Goal: Register for event/course

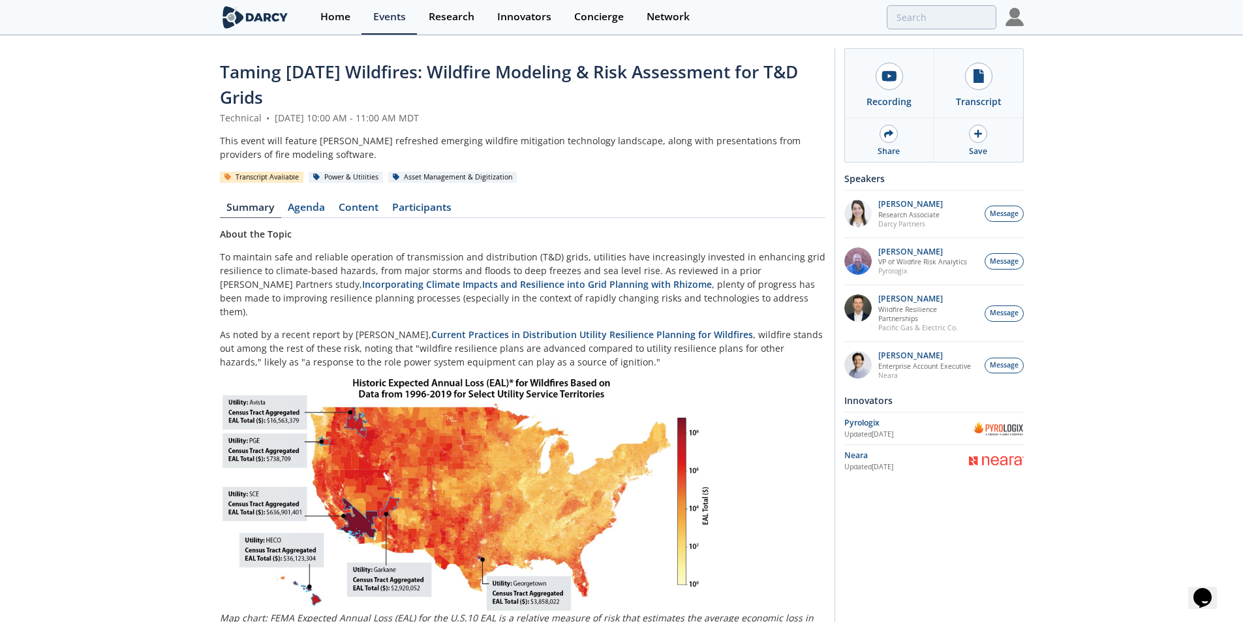
click at [1019, 18] on img at bounding box center [1014, 17] width 18 height 18
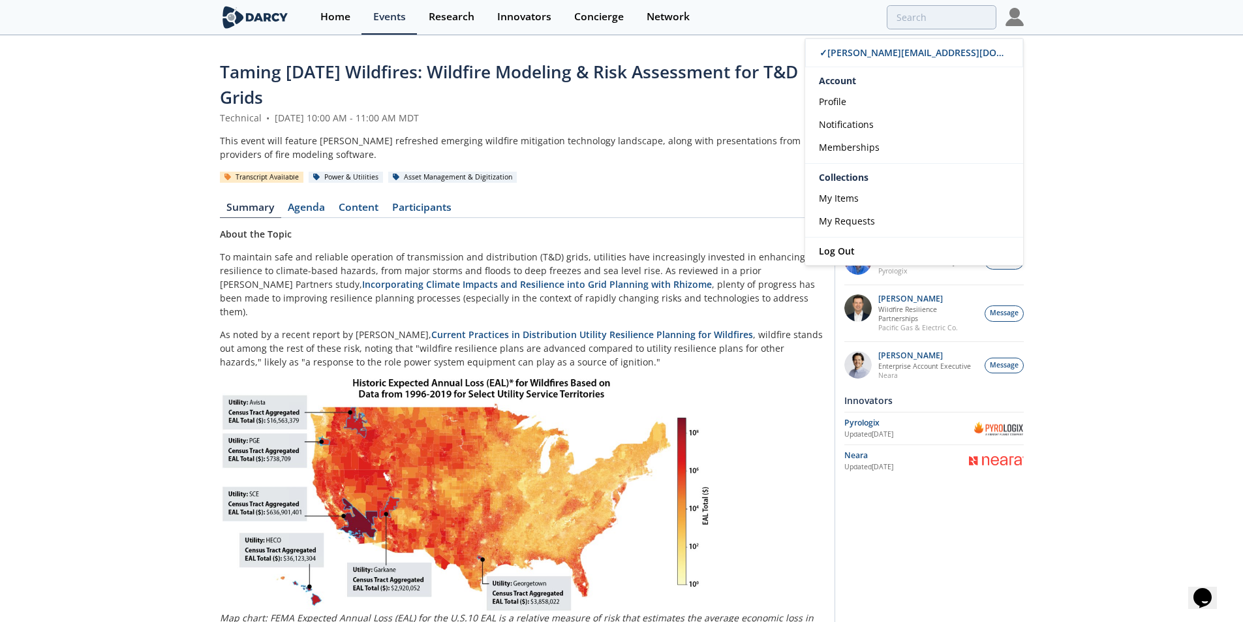
click at [1124, 90] on div "Taming [DATE] Wildfires: Wildfire Modeling & Risk Assessment for T&D Grids Tech…" at bounding box center [621, 484] width 1243 height 894
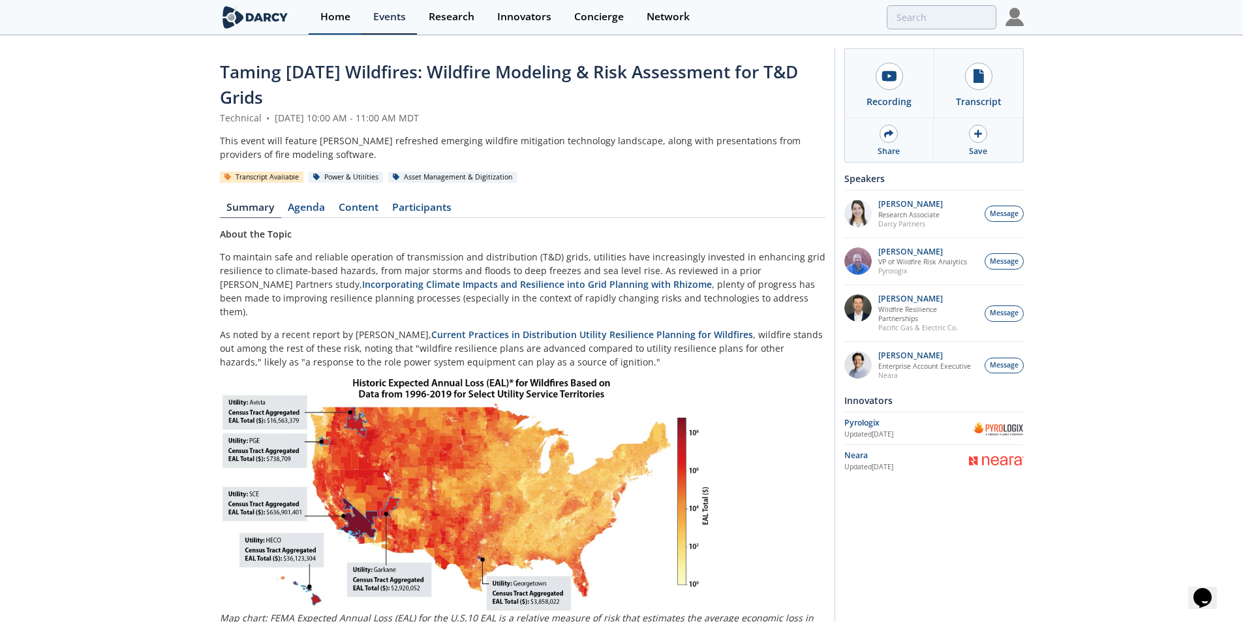
click at [350, 13] on link "Home" at bounding box center [335, 17] width 53 height 35
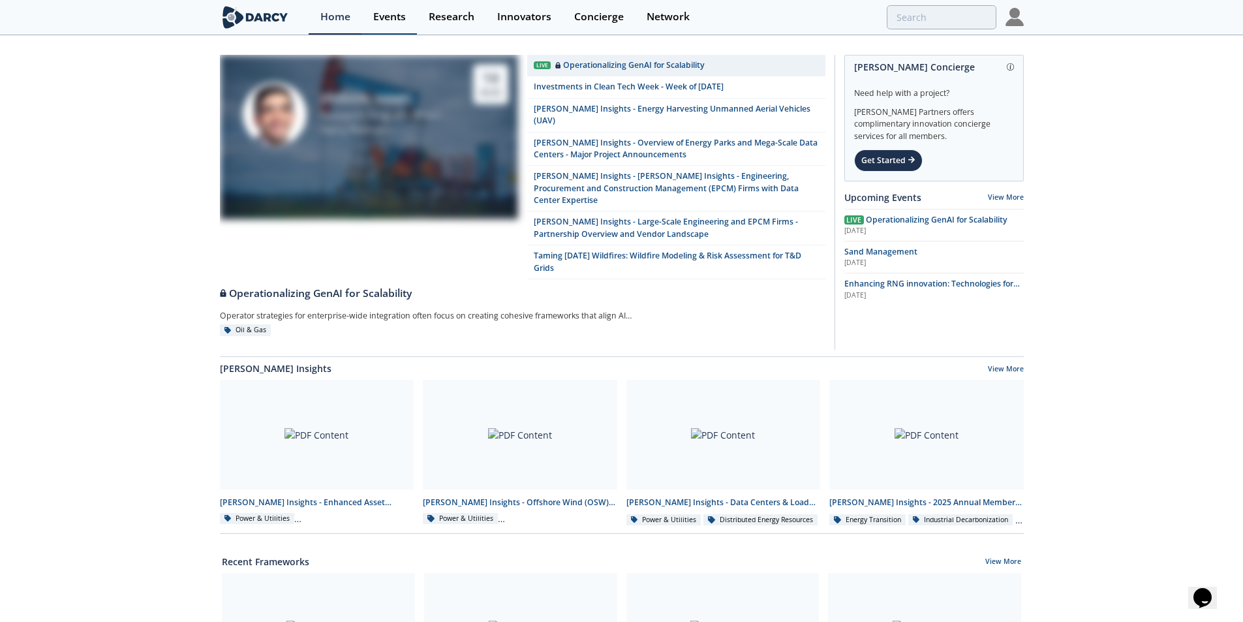
click at [389, 15] on div "Events" at bounding box center [389, 17] width 33 height 10
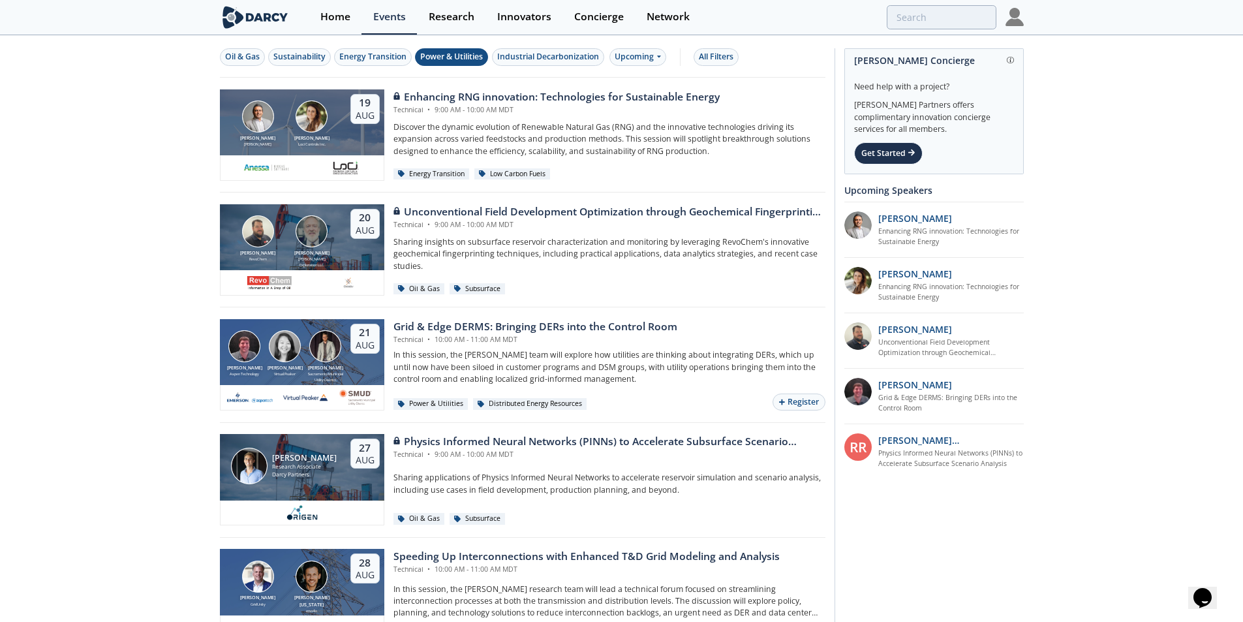
click at [446, 57] on div "Power & Utilities" at bounding box center [451, 57] width 63 height 12
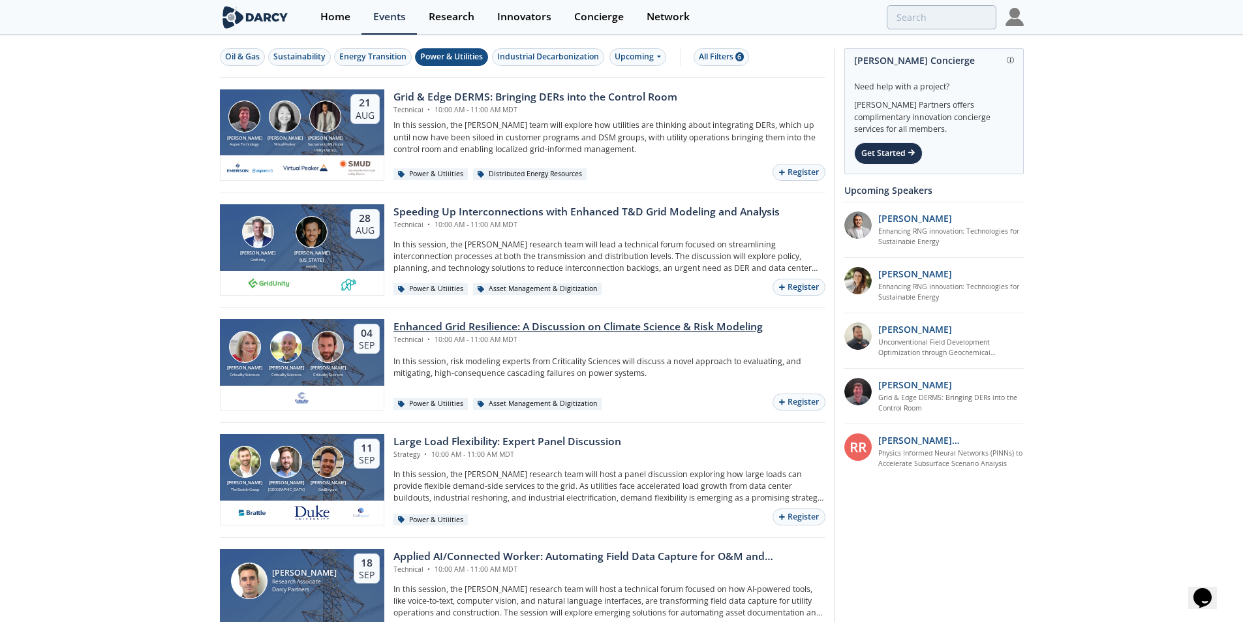
click at [538, 321] on div "Enhanced Grid Resilience: A Discussion on Climate Science & Risk Modeling" at bounding box center [577, 327] width 369 height 16
click at [793, 401] on button "Register" at bounding box center [798, 402] width 52 height 18
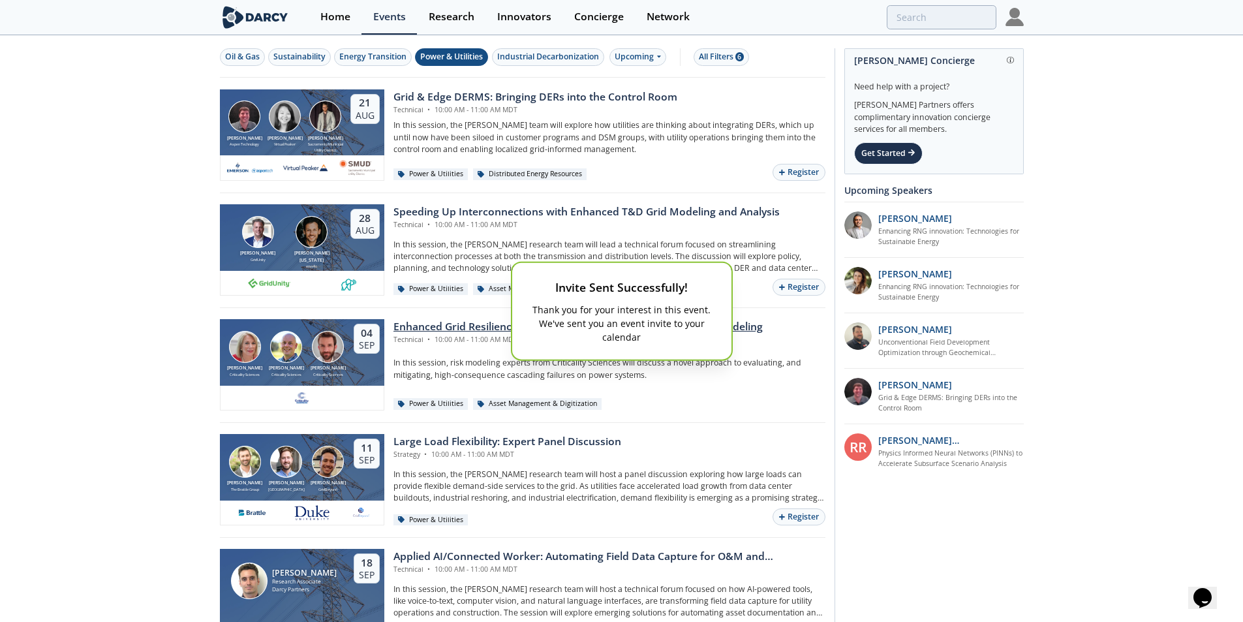
click at [687, 399] on div "Invite Sent Successfully! Thank you for your interest in this event. We've sent…" at bounding box center [621, 311] width 1243 height 622
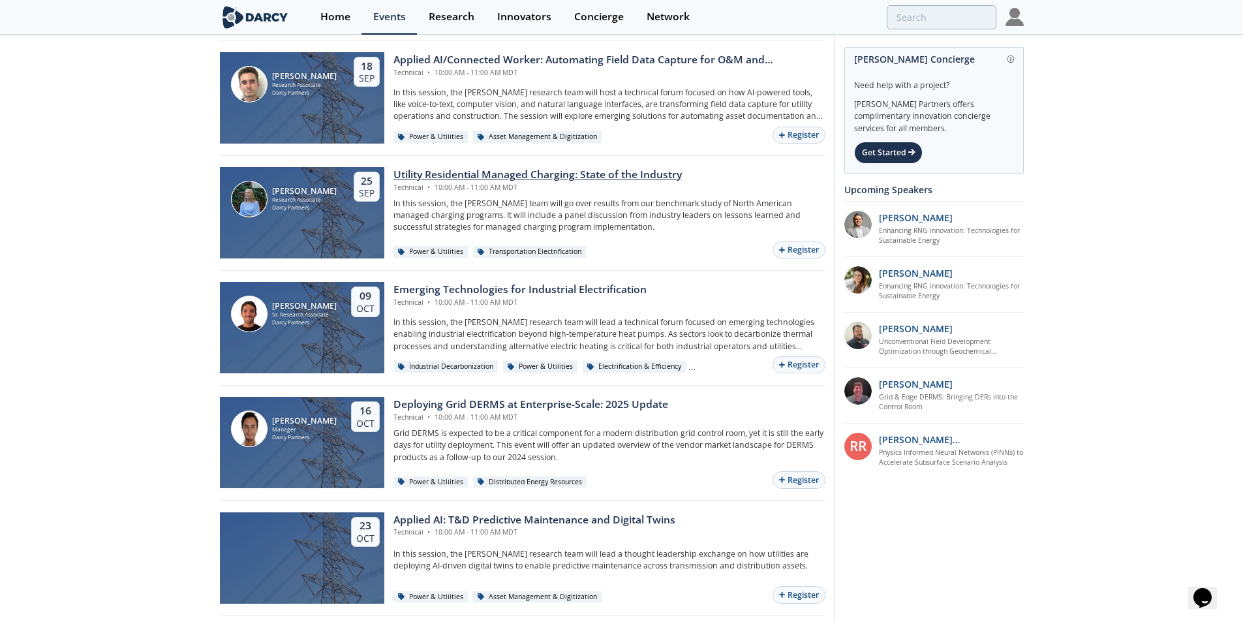
scroll to position [522, 0]
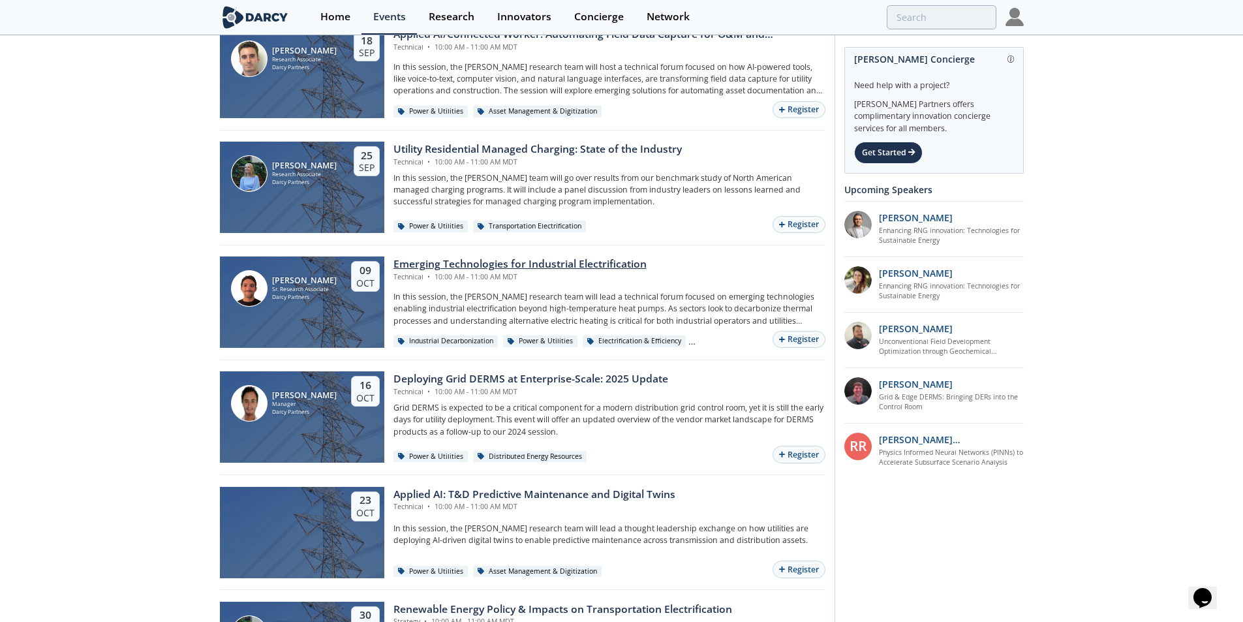
click at [543, 258] on div "Emerging Technologies for Industrial Electrification" at bounding box center [519, 264] width 253 height 16
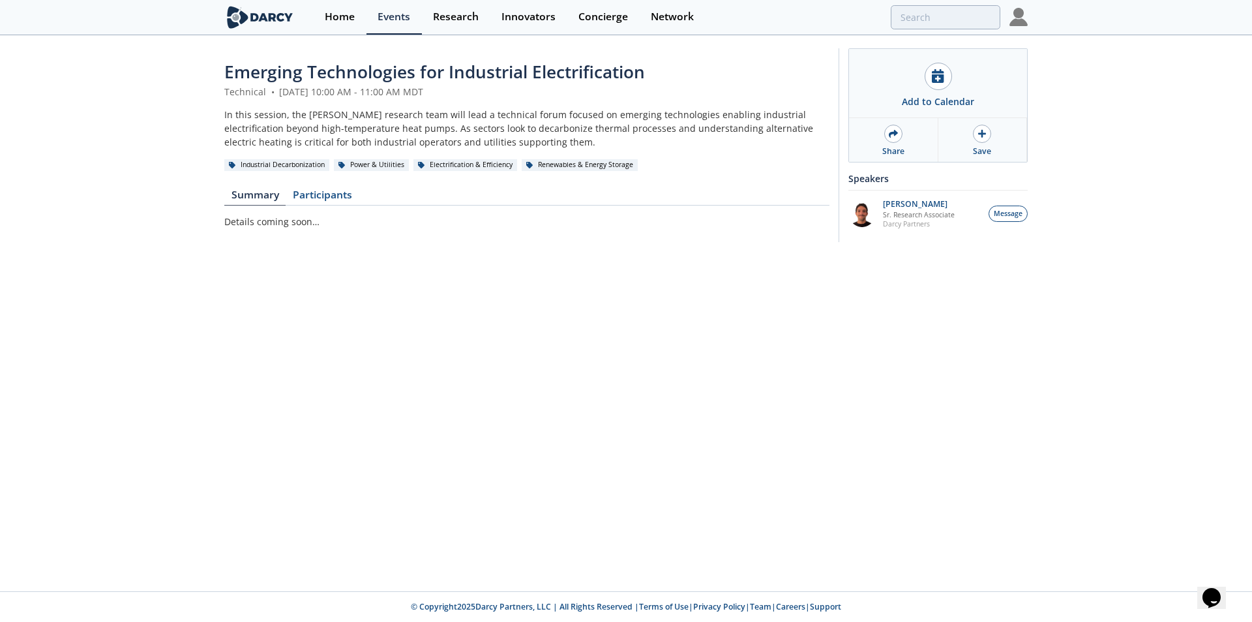
click at [91, 106] on div "Emerging Technologies for Industrial Electrification Technical • [DATE] 10:00 A…" at bounding box center [626, 149] width 1252 height 224
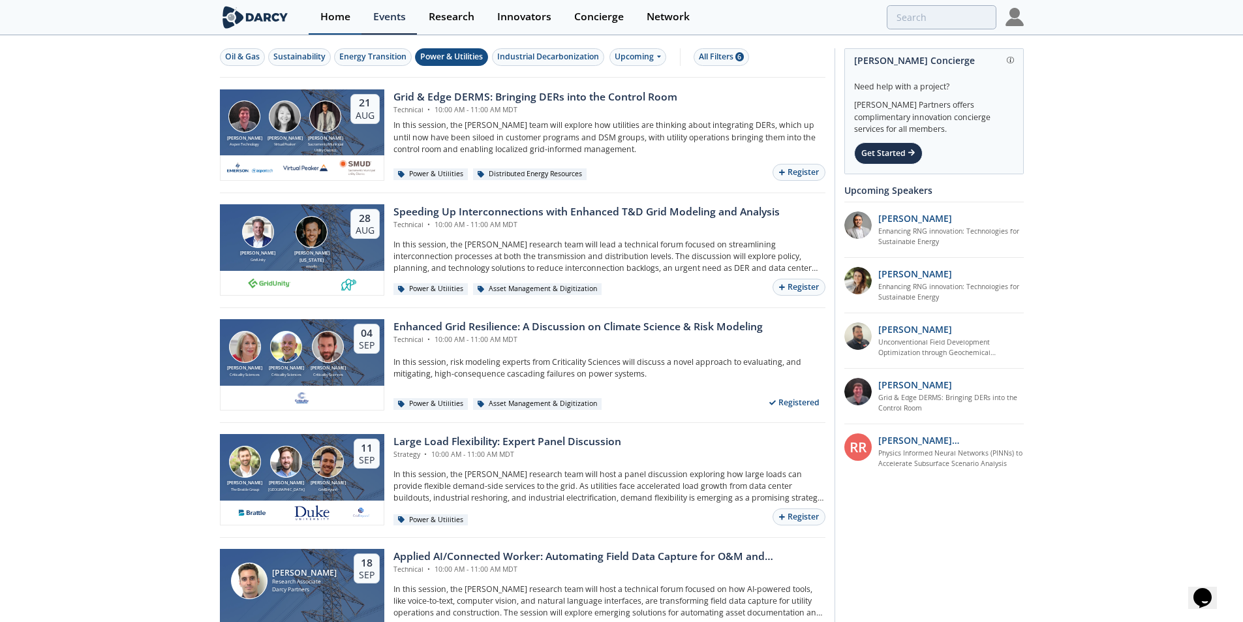
click at [349, 27] on link "Home" at bounding box center [335, 17] width 53 height 35
